Goal: Information Seeking & Learning: Learn about a topic

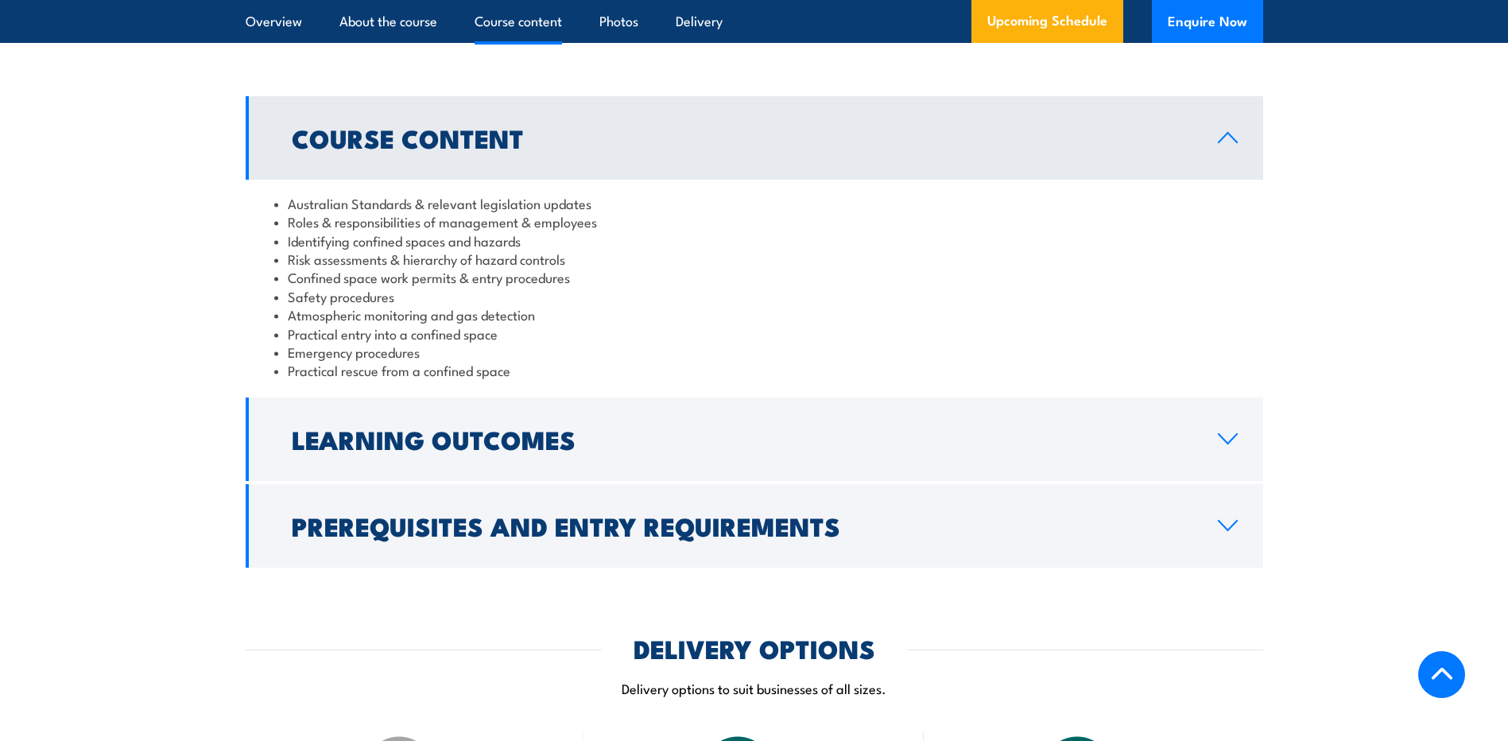
scroll to position [1590, 0]
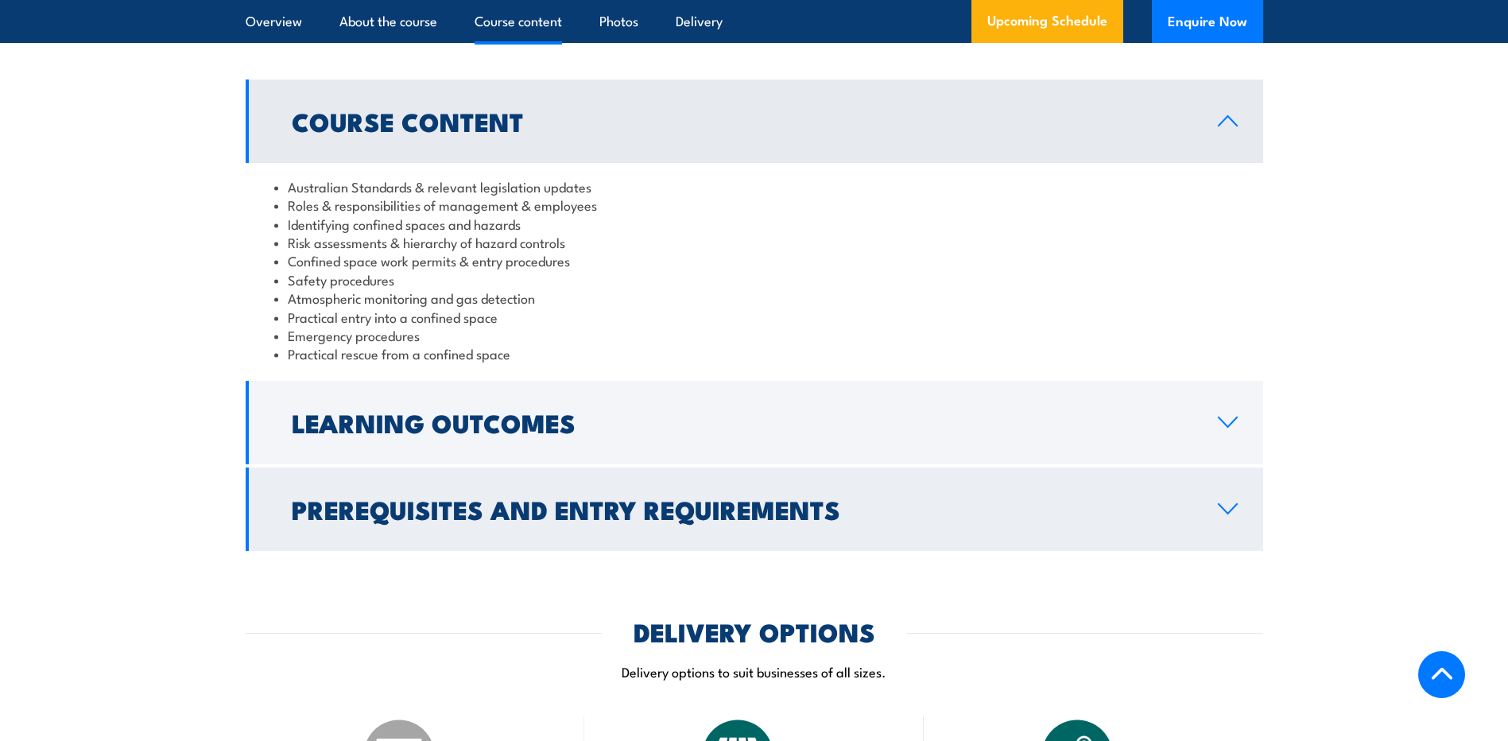
click at [1226, 495] on link "Prerequisites and Entry Requirements" at bounding box center [754, 508] width 1017 height 83
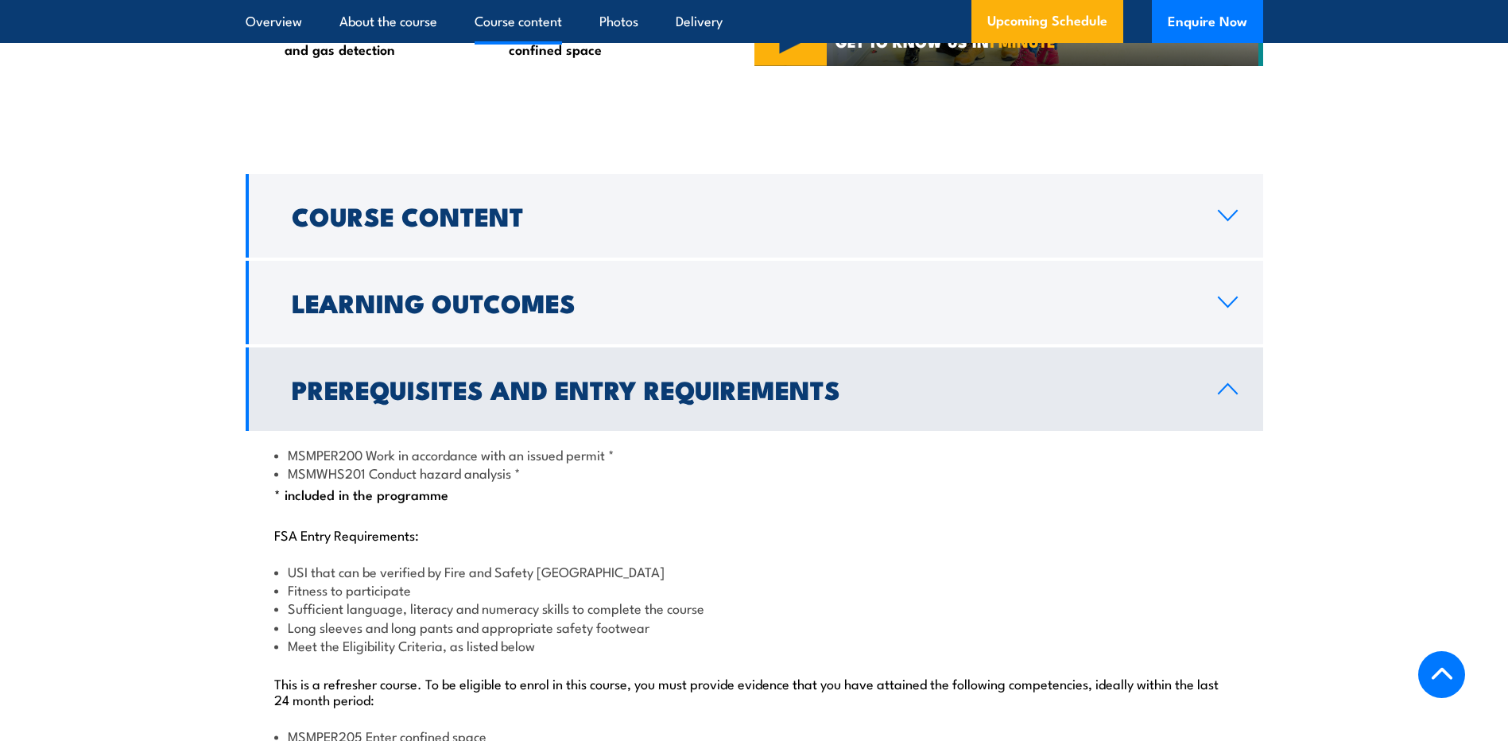
scroll to position [1510, 0]
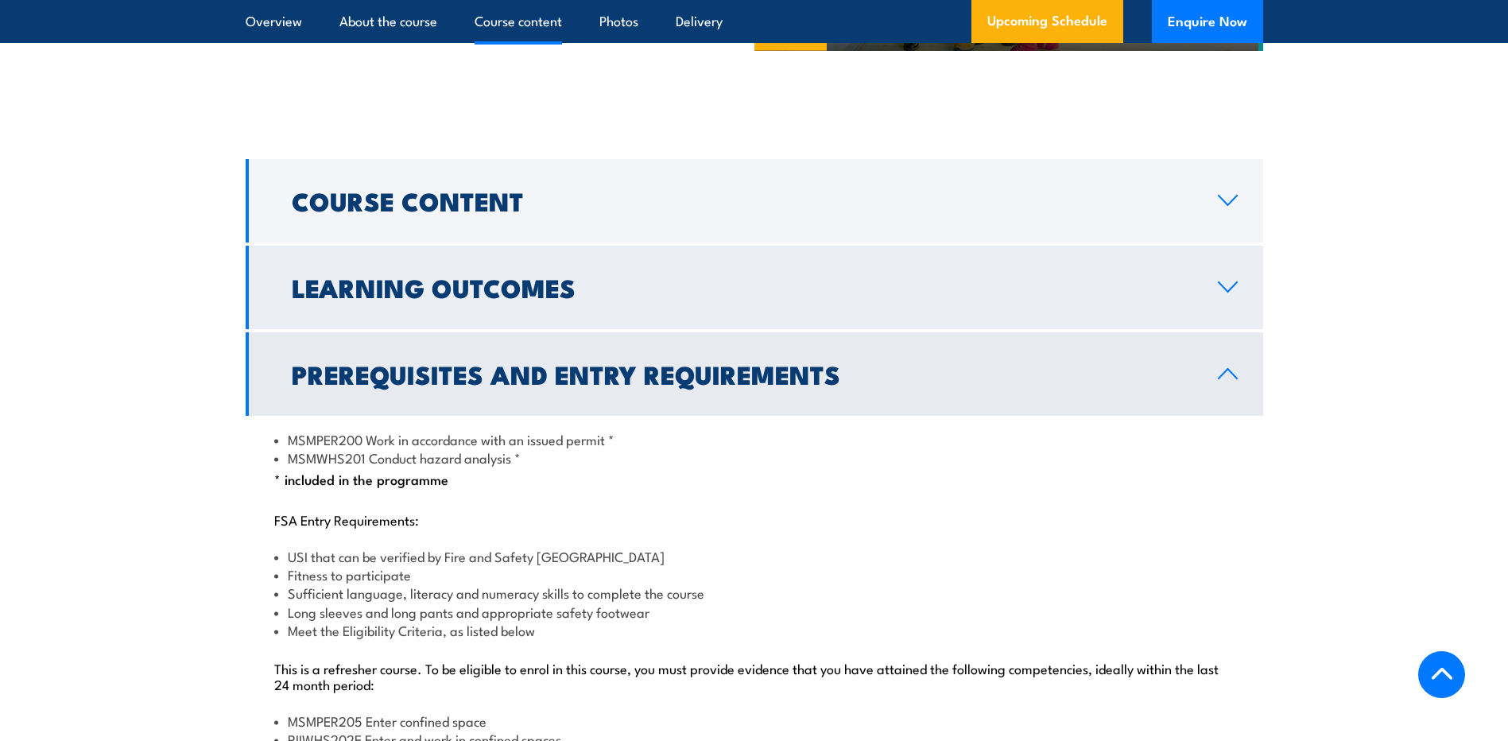
click at [1219, 285] on icon at bounding box center [1227, 287] width 21 height 13
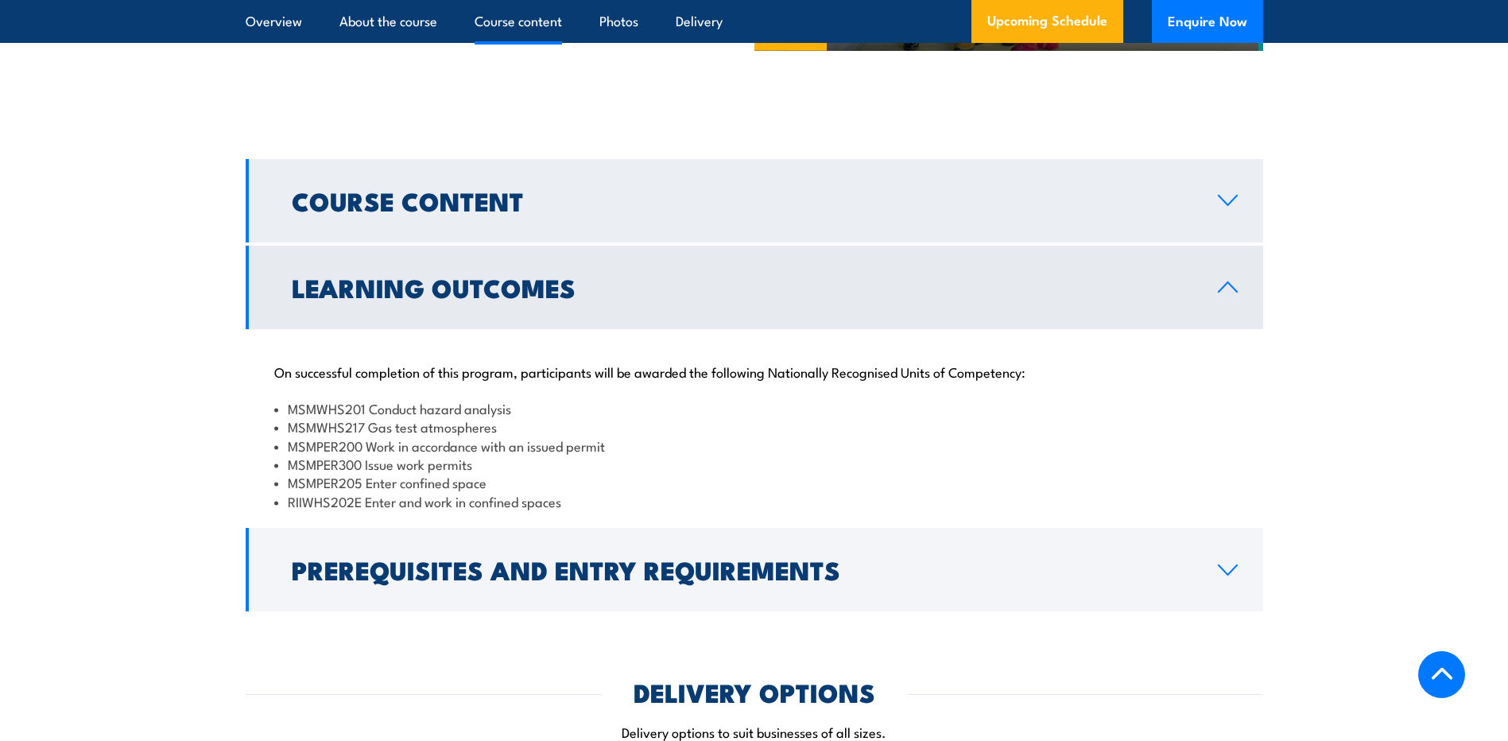
click at [1230, 194] on icon at bounding box center [1227, 200] width 21 height 13
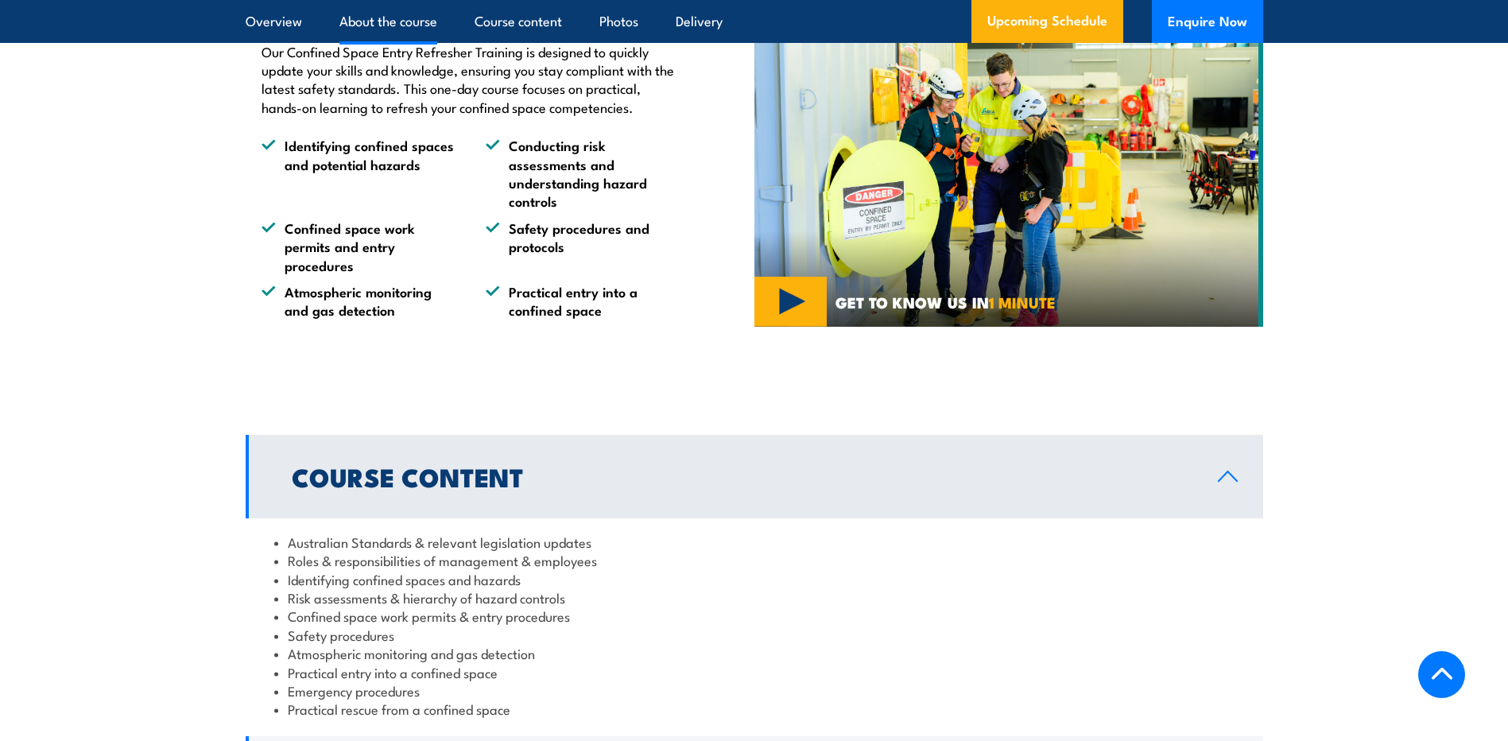
scroll to position [1351, 0]
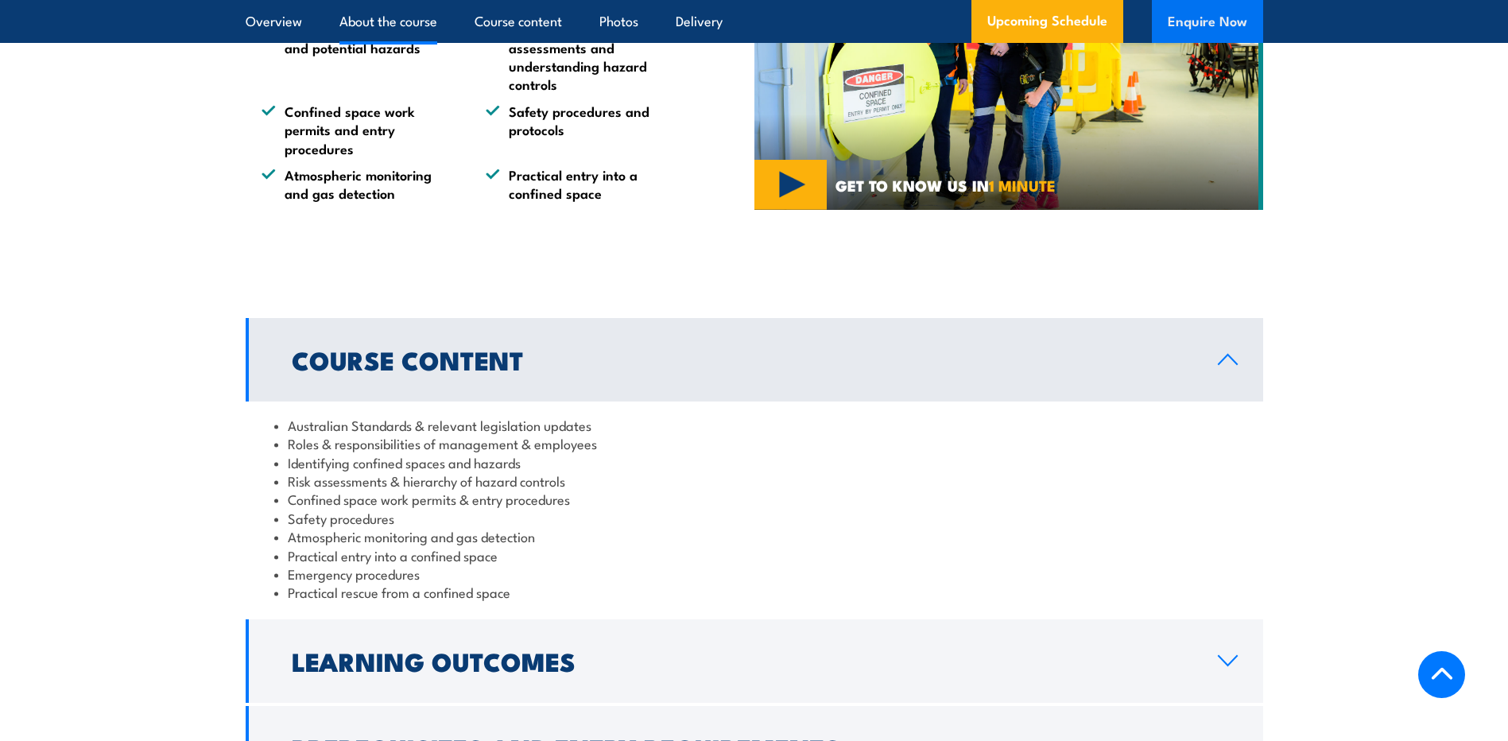
click at [1201, 18] on button "Enquire Now" at bounding box center [1207, 21] width 111 height 43
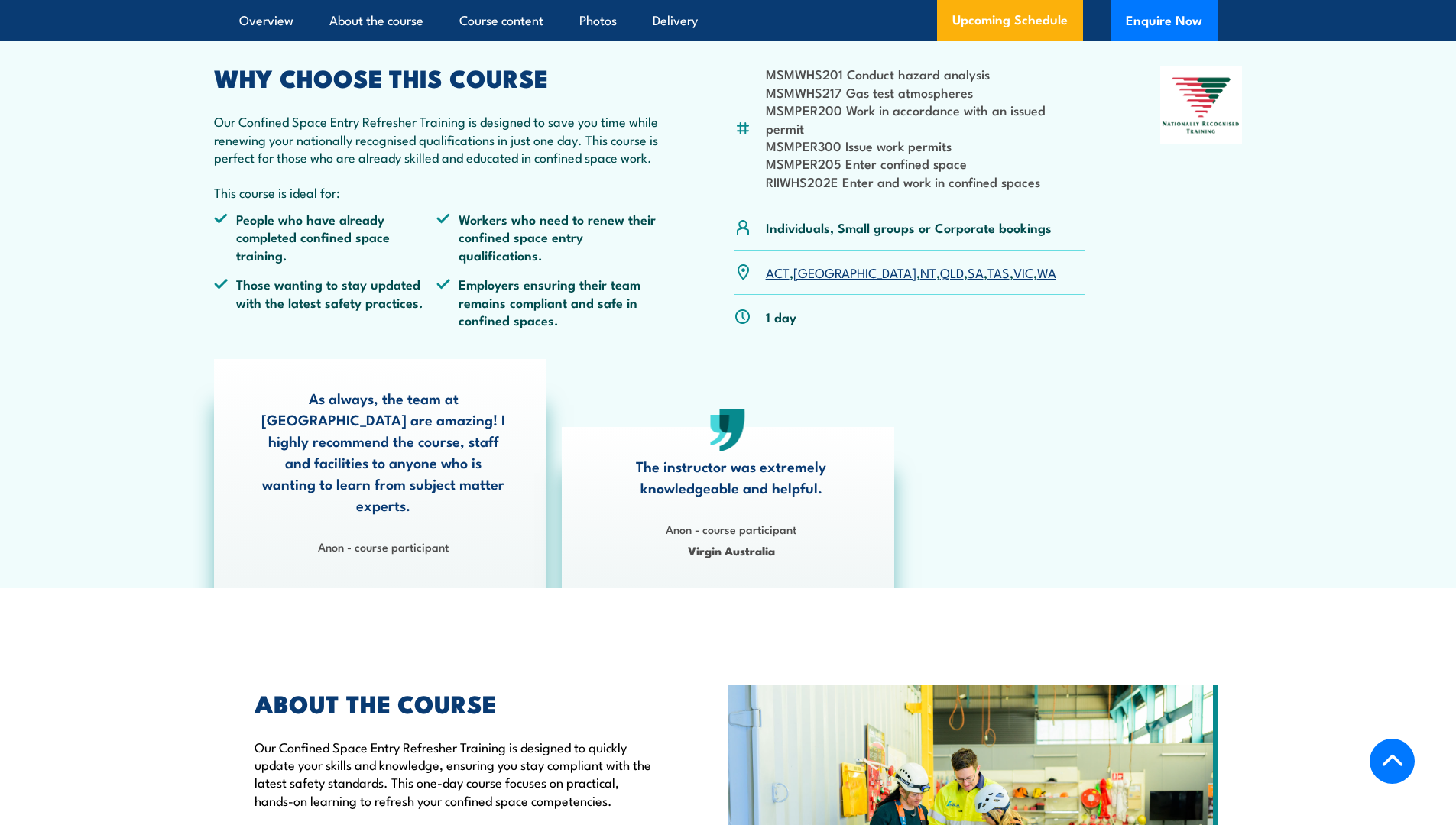
scroll to position [229, 0]
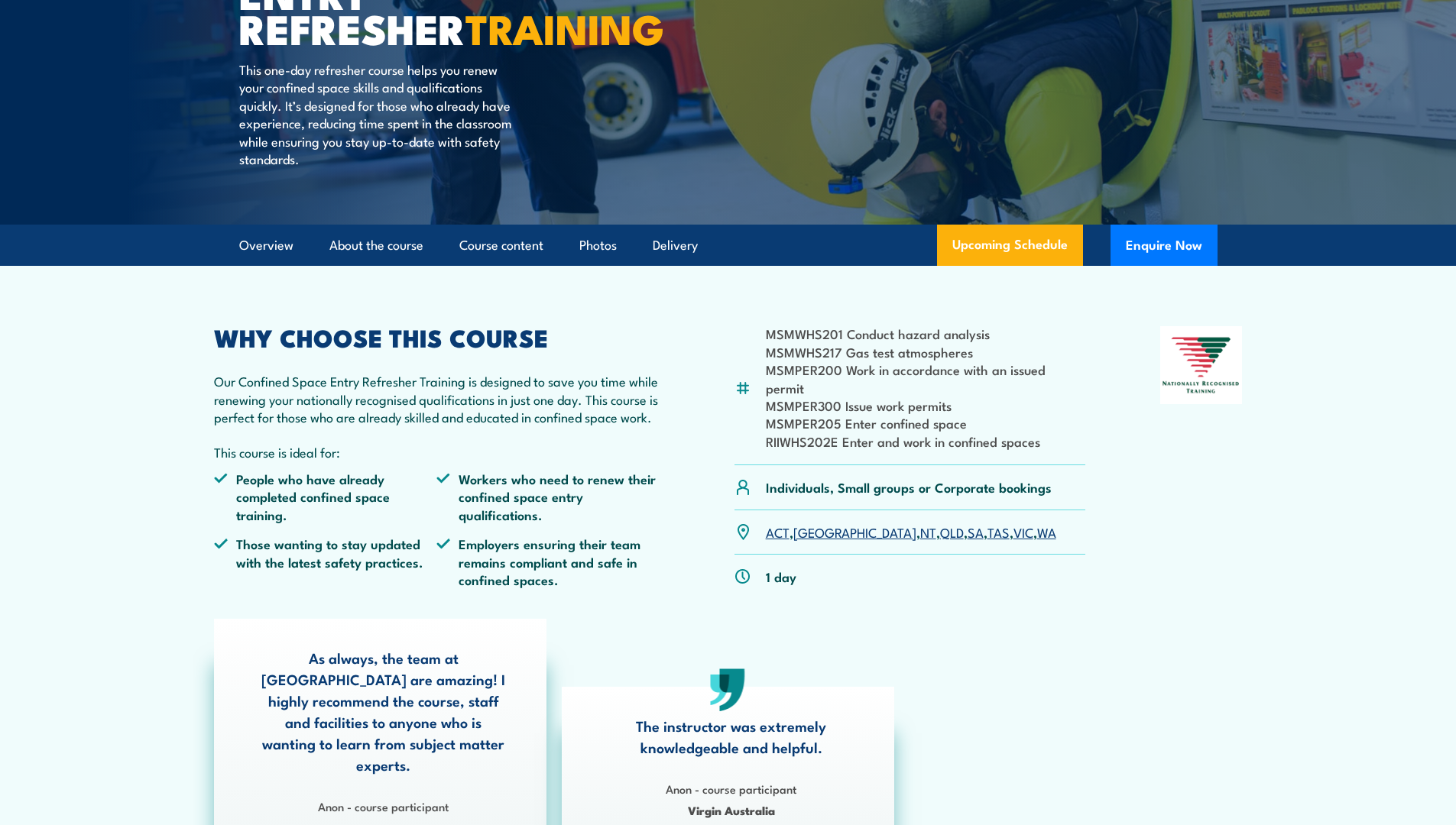
click at [997, 479] on p "Individuals, Small groups or Corporate bookings" at bounding box center [908, 488] width 286 height 17
click at [378, 554] on li "Those wanting to stay updated with the latest safety practices." at bounding box center [326, 562] width 223 height 54
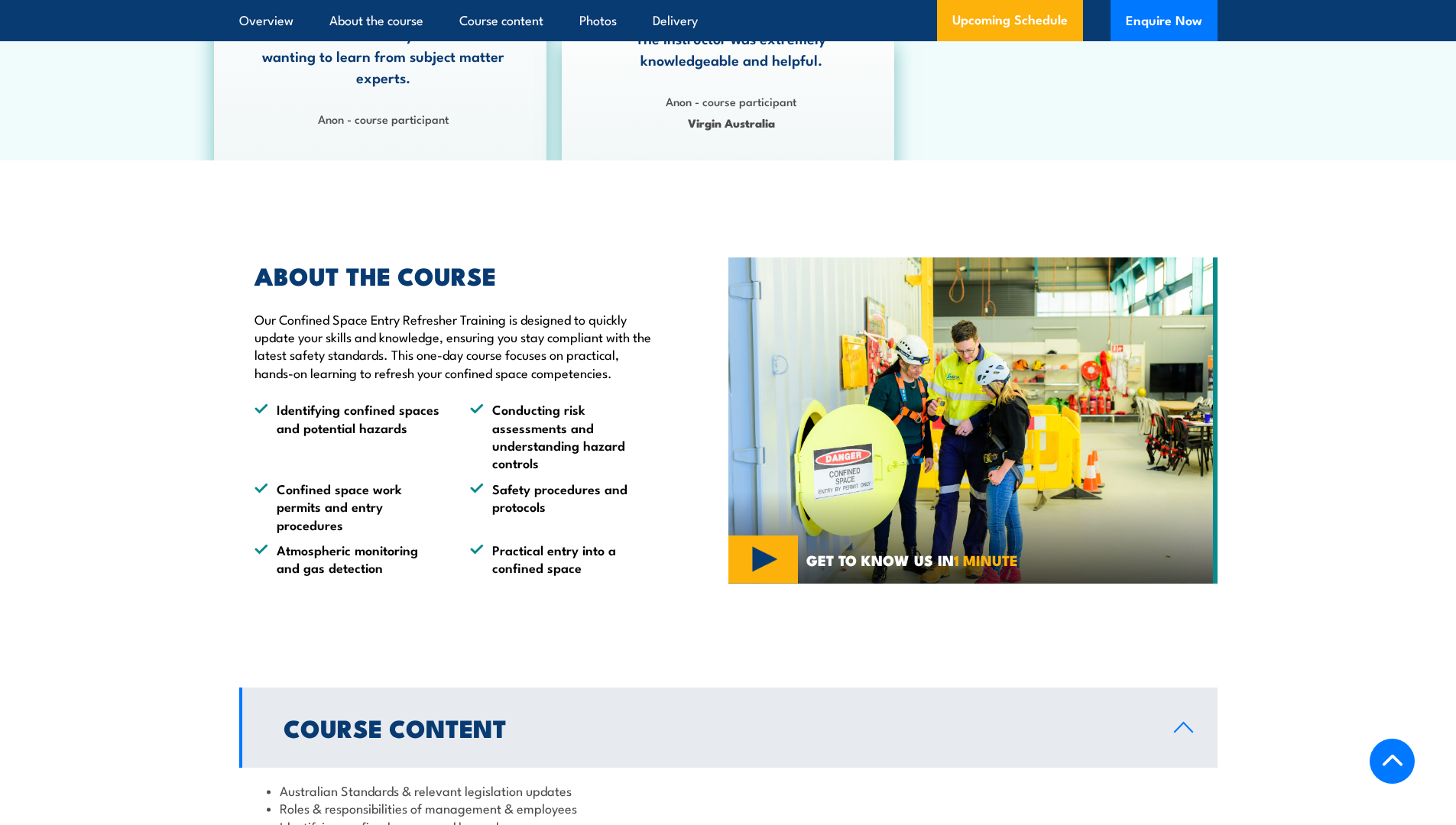
scroll to position [1299, 0]
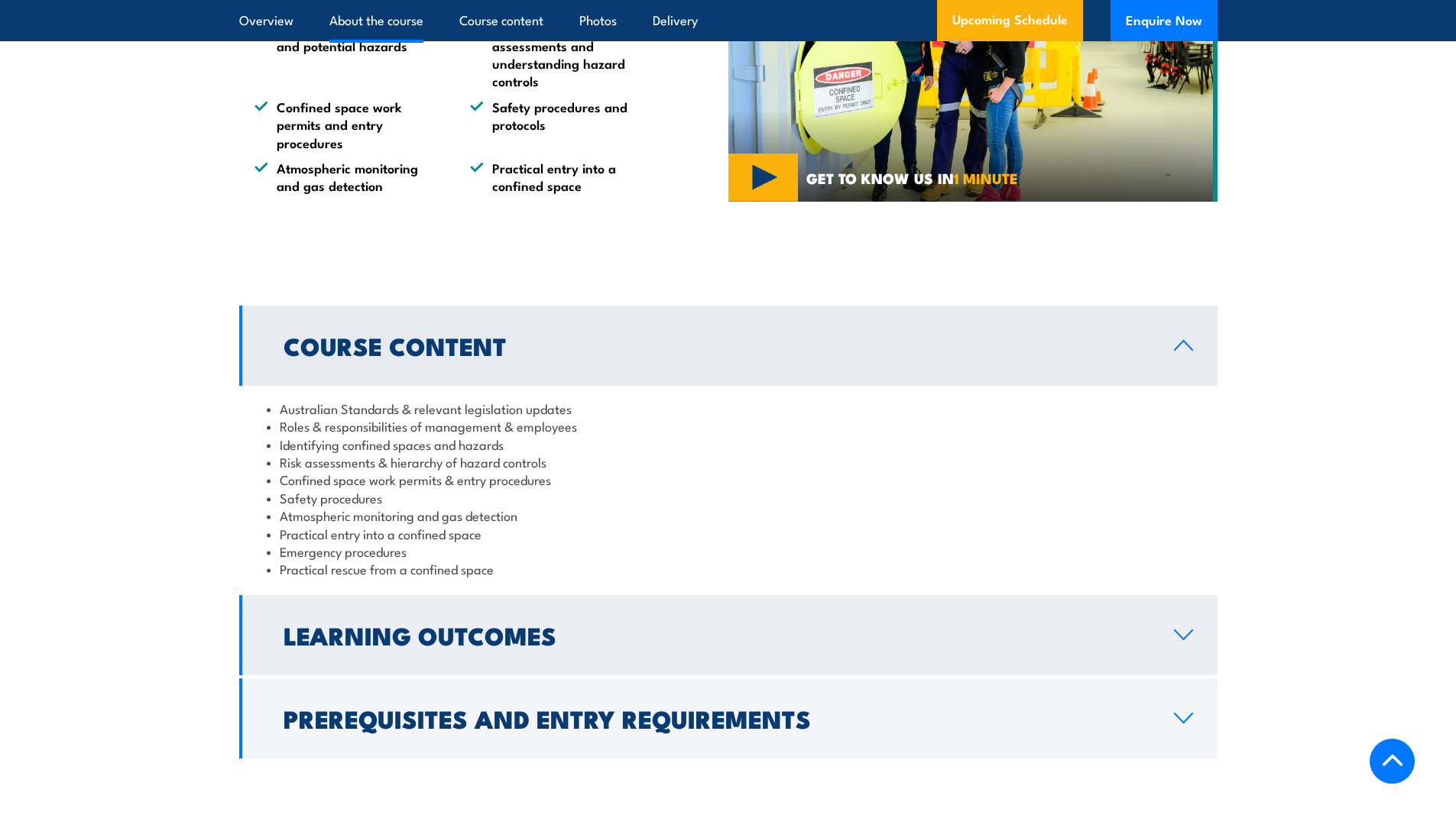
click at [1176, 631] on icon at bounding box center [1183, 635] width 20 height 12
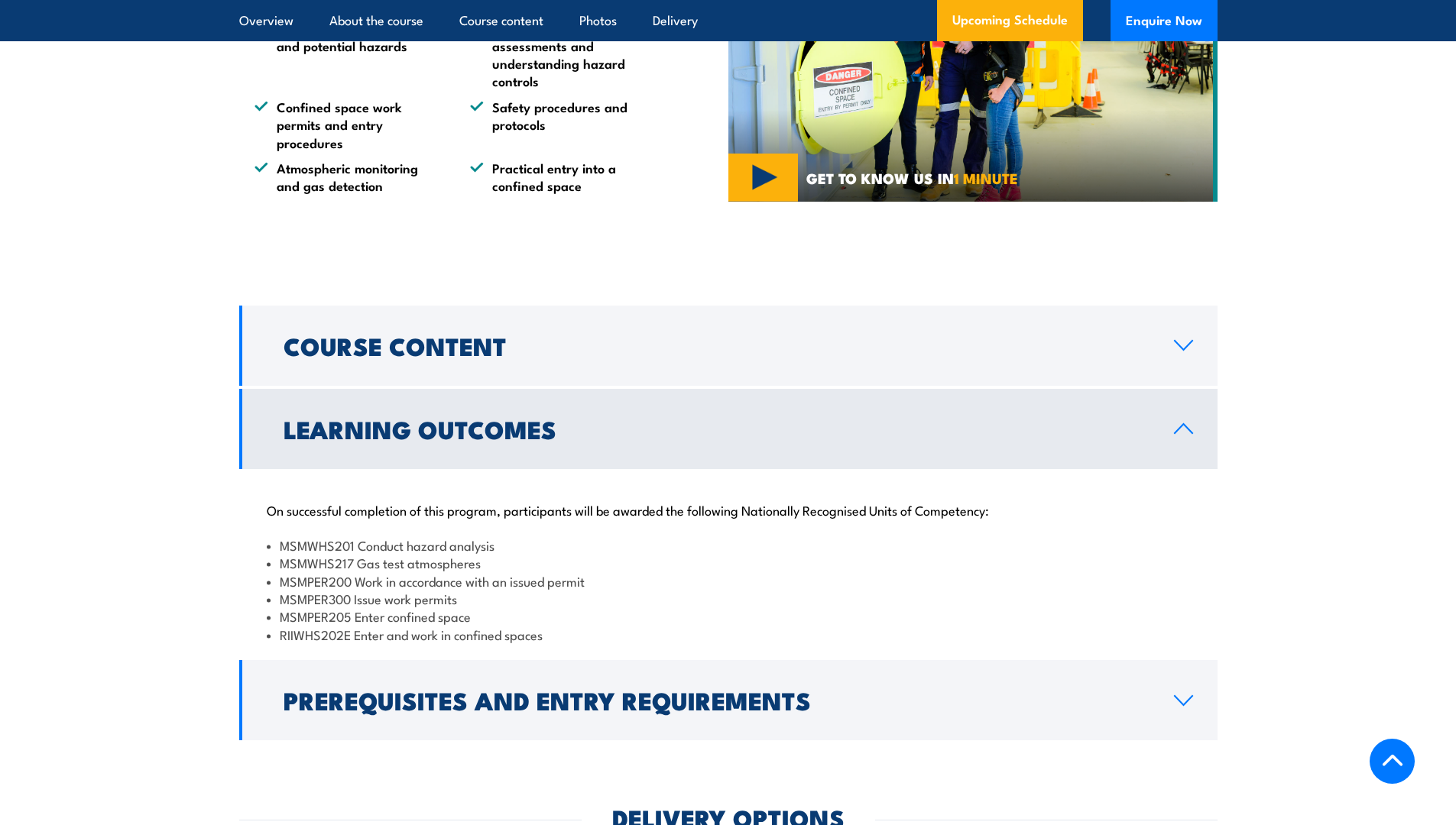
scroll to position [1529, 0]
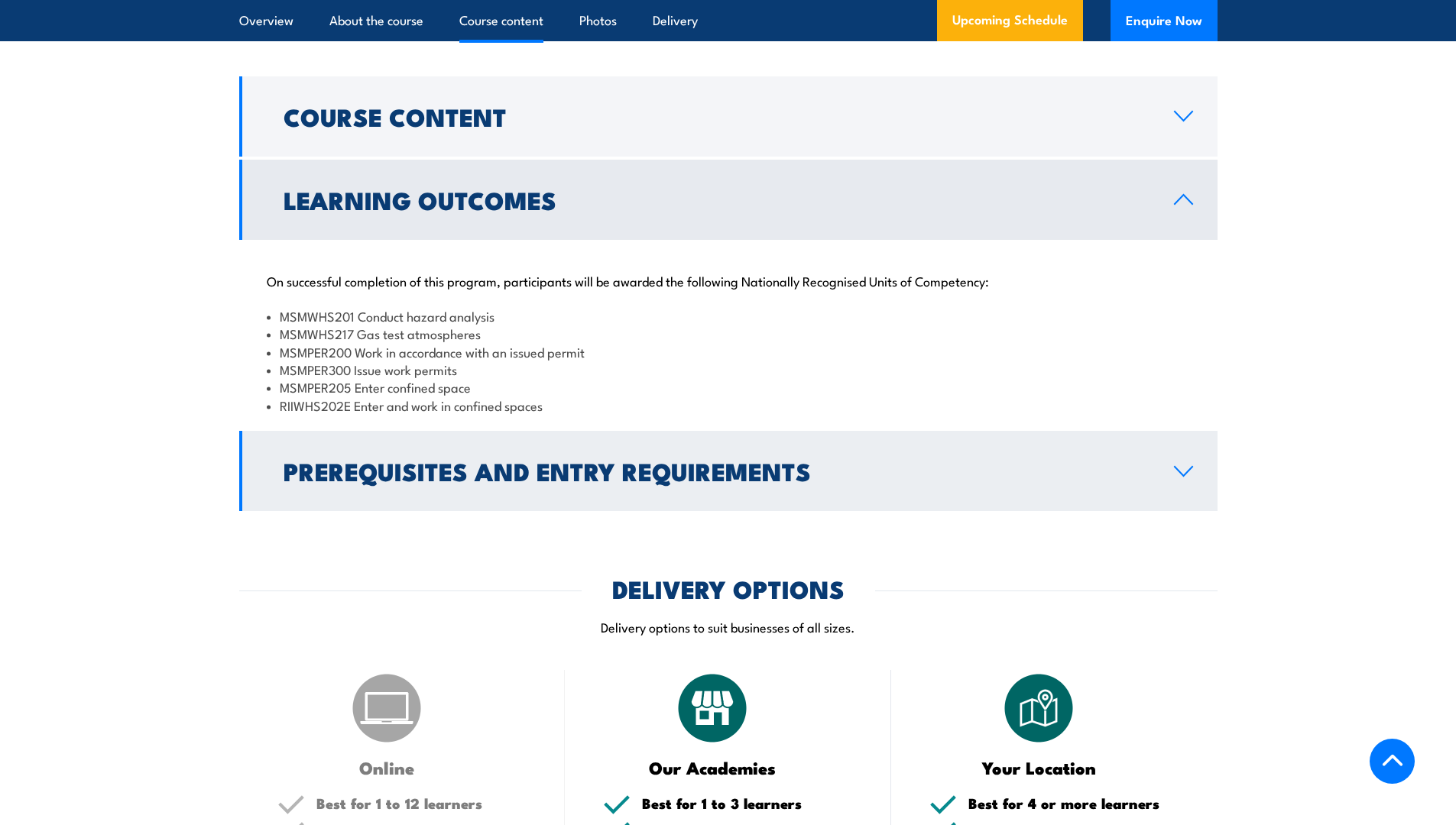
click at [1194, 473] on link "Prerequisites and Entry Requirements" at bounding box center [728, 470] width 978 height 80
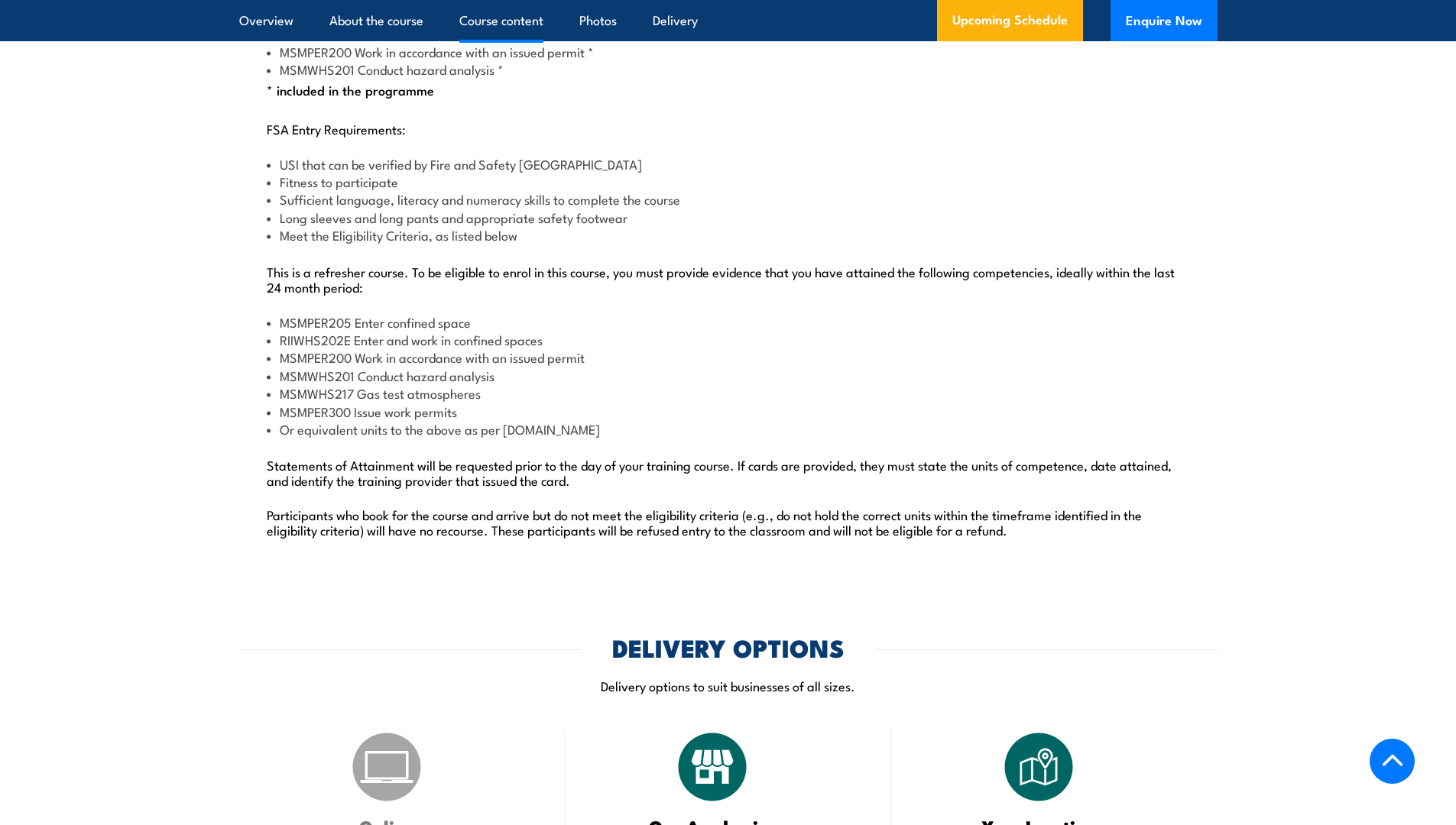
scroll to position [1835, 0]
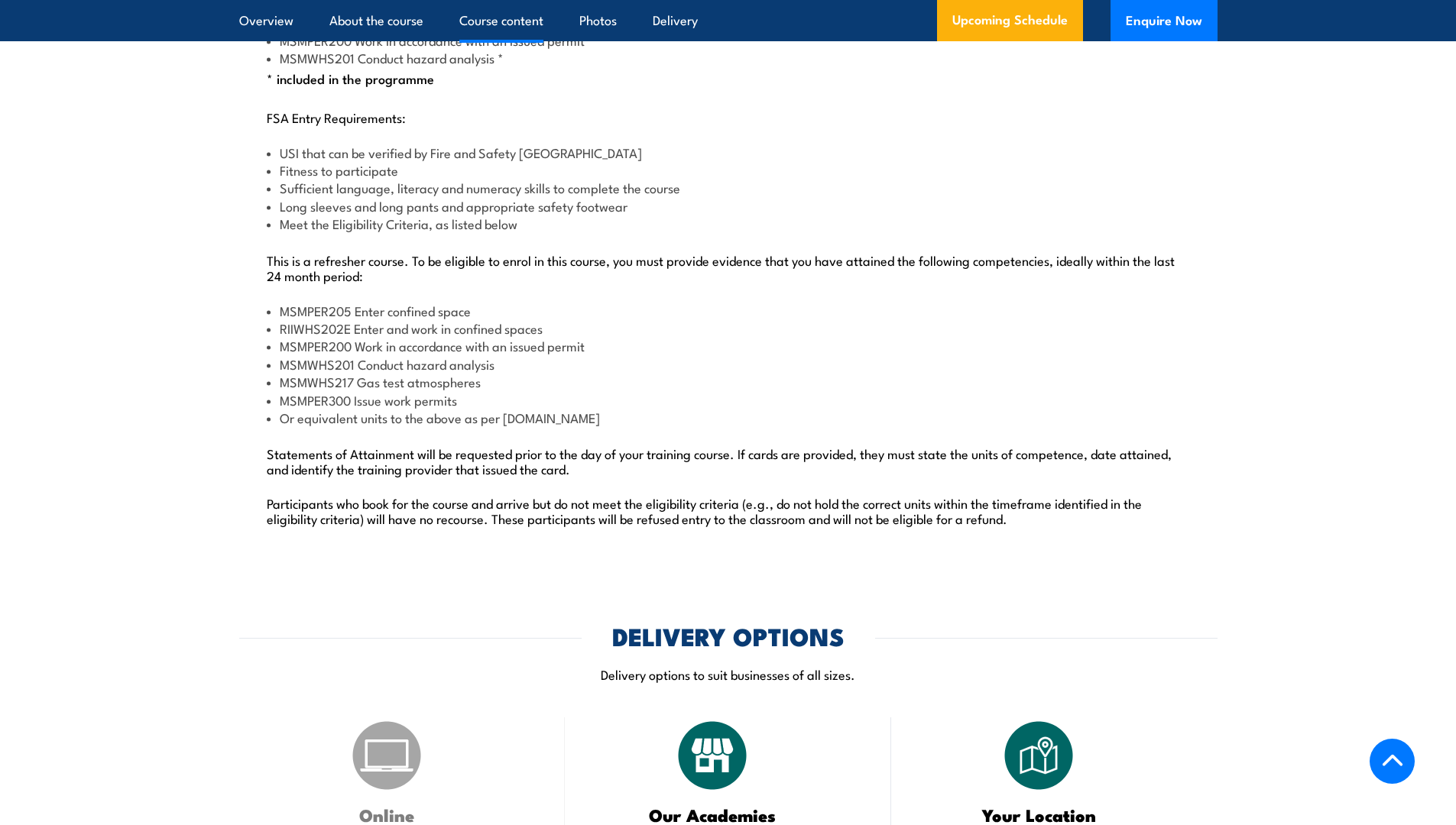
click at [1232, 580] on div "COURSES > Confined Space Training Confined Space Entry Refresher TRAINING This …" at bounding box center [728, 588] width 1456 height 4847
click at [892, 16] on article "Overview About the course Course content Photos Delivery Upcoming Schedule Enqu…" at bounding box center [728, 20] width 978 height 41
click at [890, 0] on article "Overview About the course Course content Photos Delivery Upcoming Schedule Enqu…" at bounding box center [728, 20] width 978 height 41
click at [817, 90] on div "MSMPER200 Work in accordance with an issued permit * MSMWHS201 Conduct hazard a…" at bounding box center [728, 288] width 978 height 542
drag, startPoint x: 624, startPoint y: 0, endPoint x: 599, endPoint y: 0, distance: 25.0
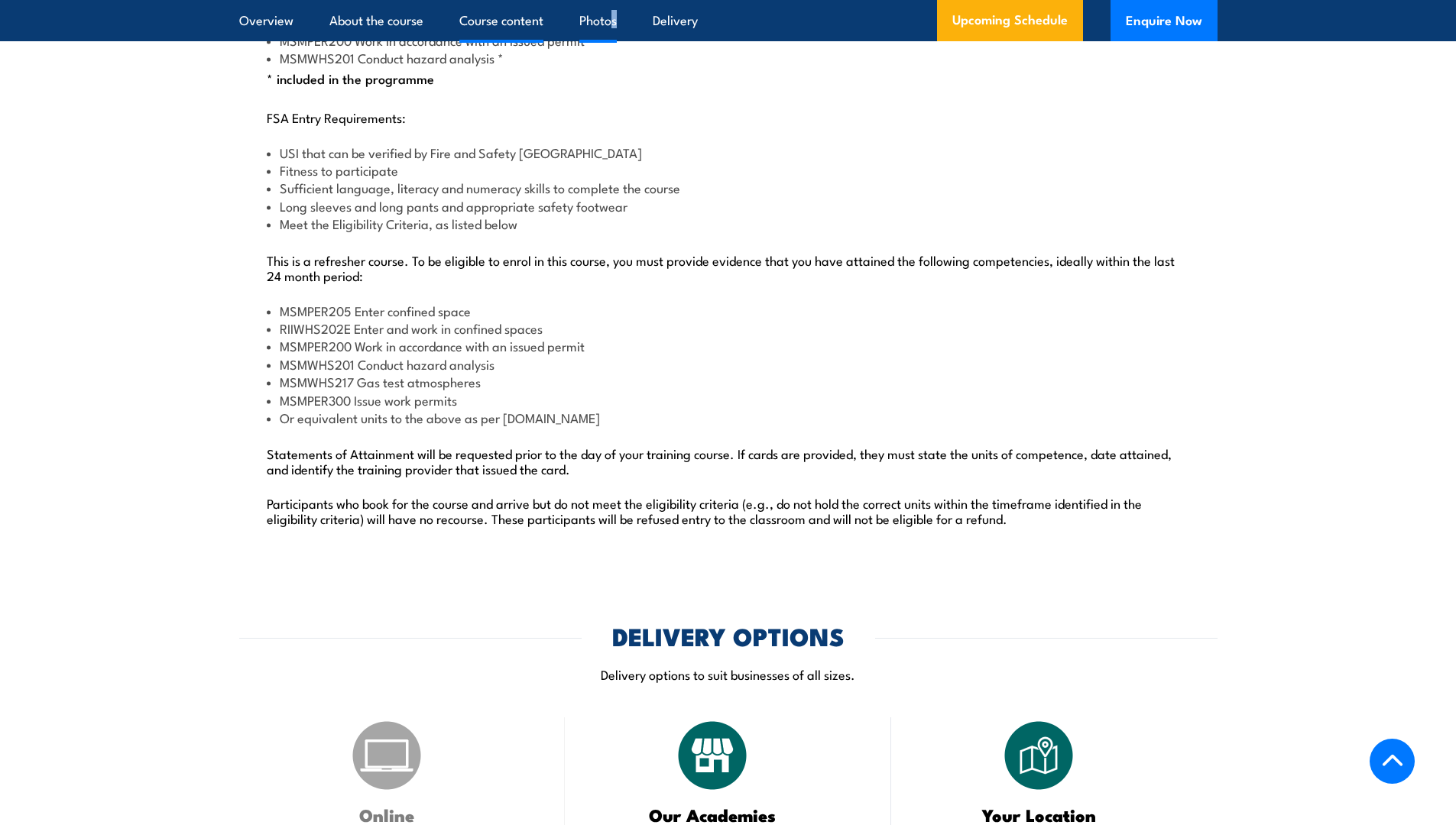
click at [606, 0] on ul "Overview About the course Course content Photos Delivery" at bounding box center [468, 20] width 459 height 41
